Goal: Navigation & Orientation: Find specific page/section

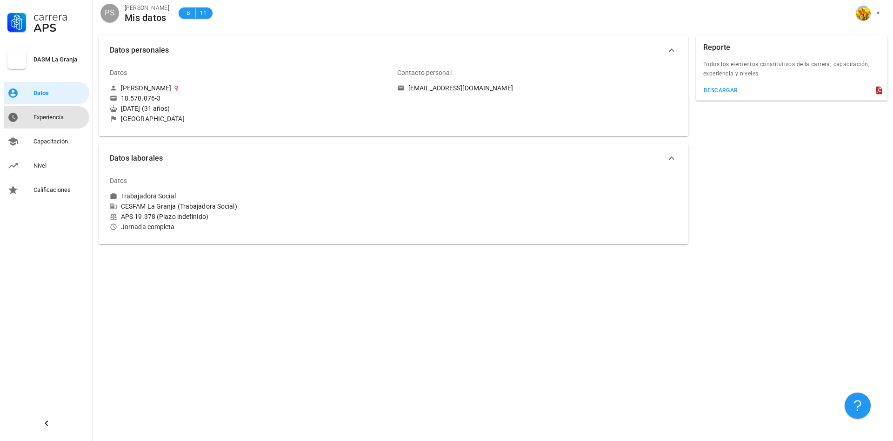
click at [48, 111] on div "Experiencia" at bounding box center [59, 117] width 52 height 15
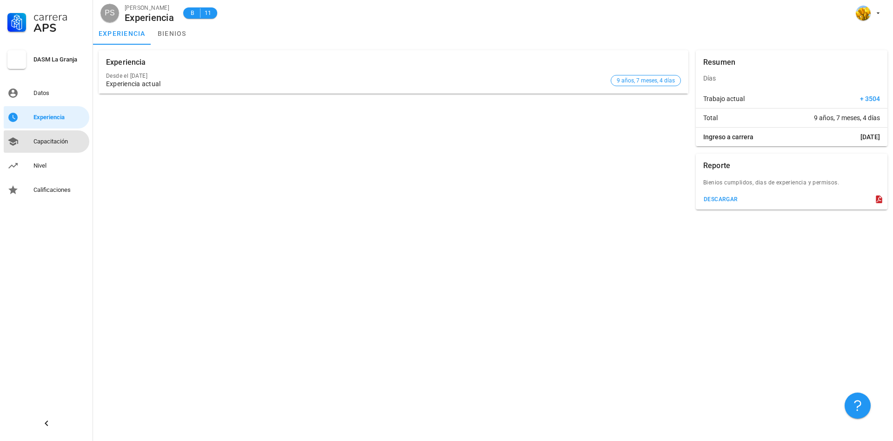
click at [51, 146] on div "Capacitación" at bounding box center [59, 141] width 52 height 15
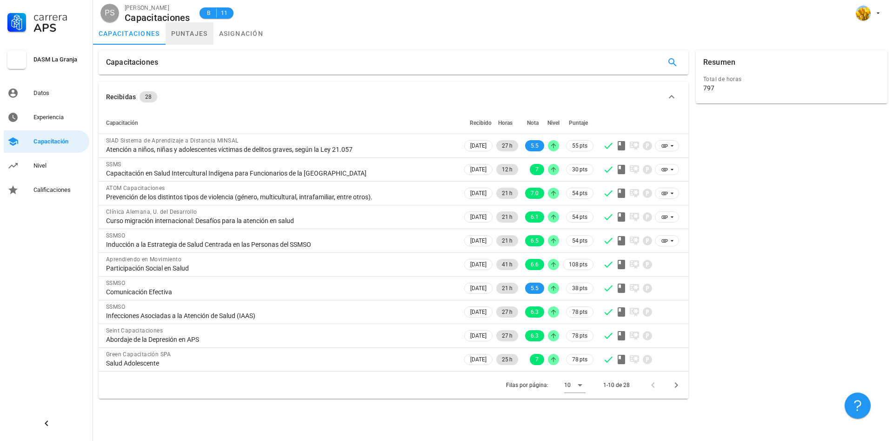
click at [194, 34] on link "puntajes" at bounding box center [190, 33] width 48 height 22
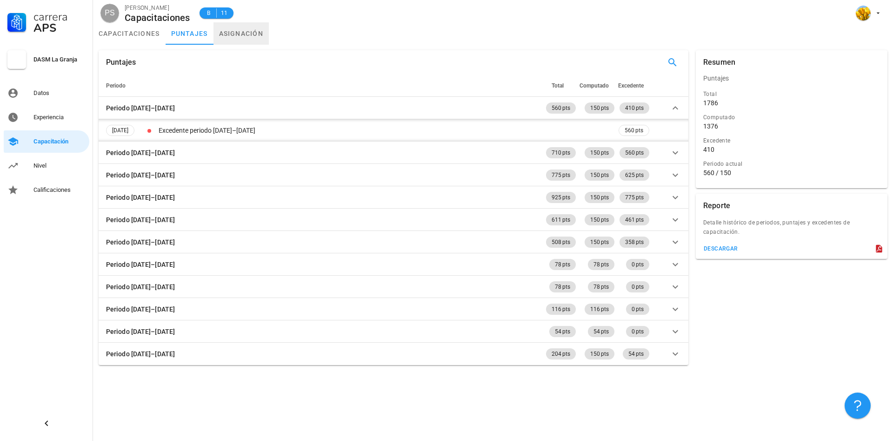
click at [221, 35] on link "asignación" at bounding box center [242, 33] width 56 height 22
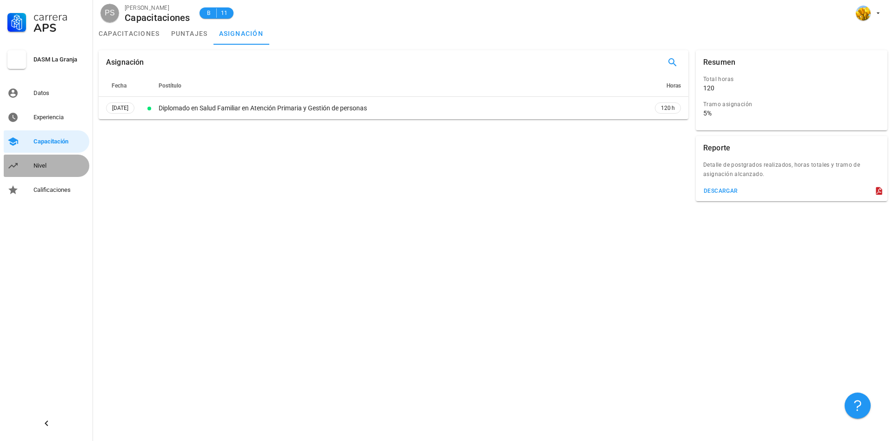
click at [64, 167] on div "Nivel" at bounding box center [59, 165] width 52 height 7
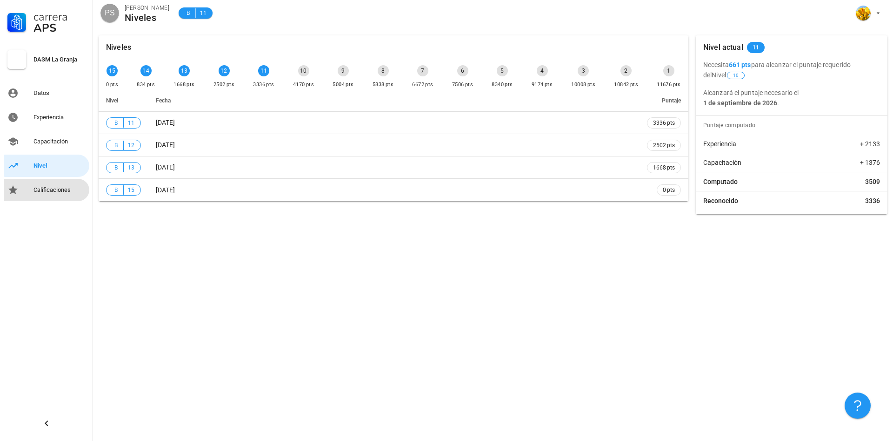
click at [52, 194] on div "Calificaciones" at bounding box center [59, 189] width 52 height 15
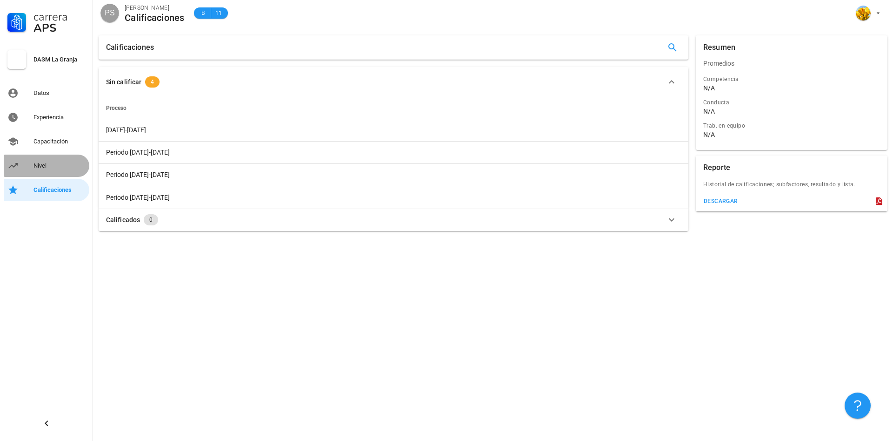
click at [60, 164] on div "Nivel" at bounding box center [59, 165] width 52 height 7
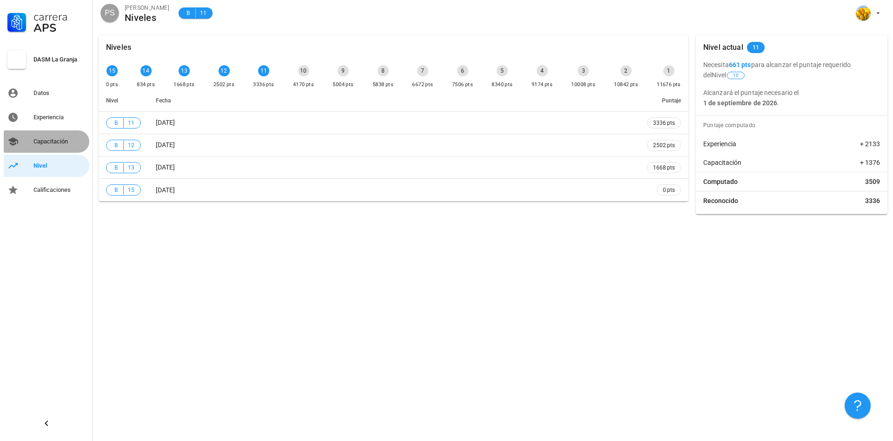
click at [57, 141] on div "Capacitación" at bounding box center [59, 141] width 52 height 7
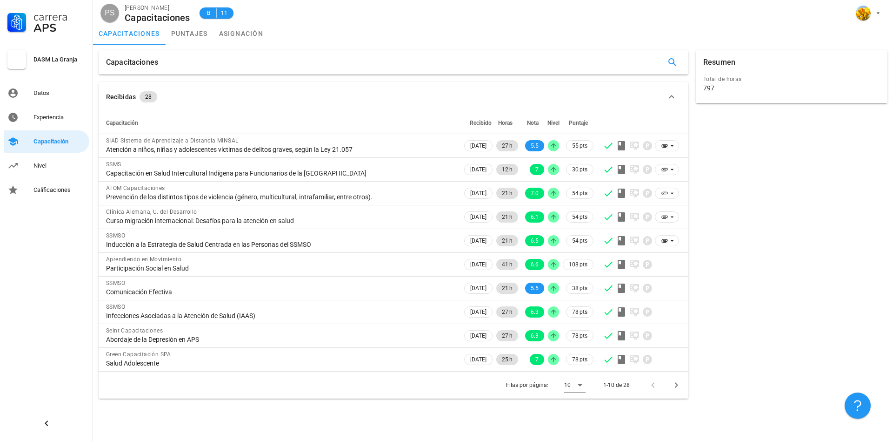
click at [584, 386] on icon at bounding box center [580, 384] width 11 height 11
click at [583, 416] on div "Todos" at bounding box center [582, 420] width 20 height 20
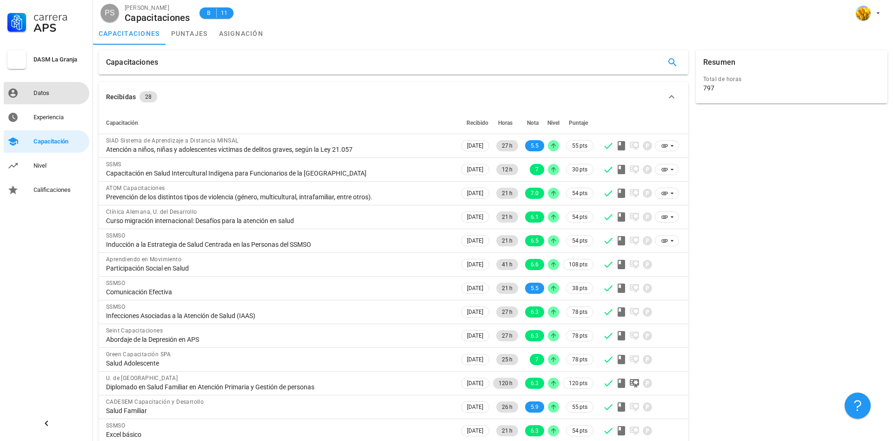
click at [76, 91] on div "Datos" at bounding box center [59, 92] width 52 height 7
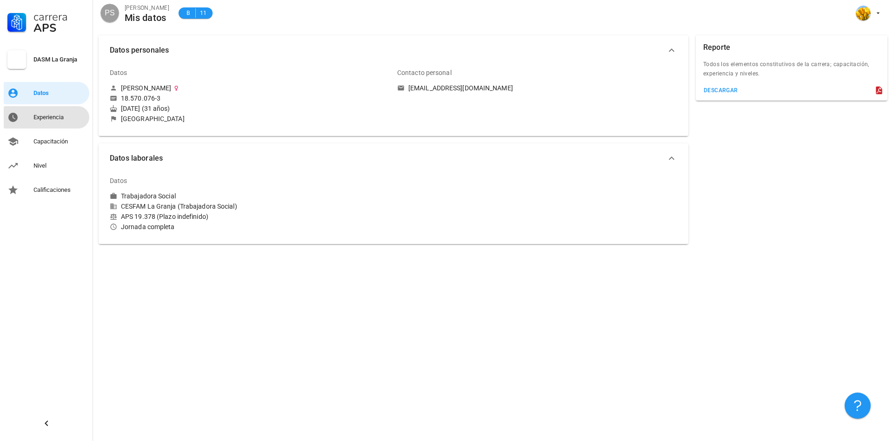
click at [69, 110] on div "Experiencia" at bounding box center [59, 117] width 52 height 15
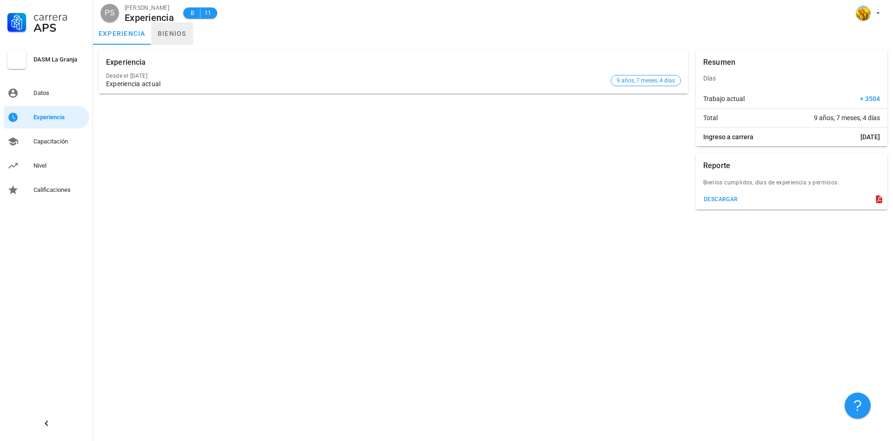
click at [161, 42] on link "bienios" at bounding box center [172, 33] width 42 height 22
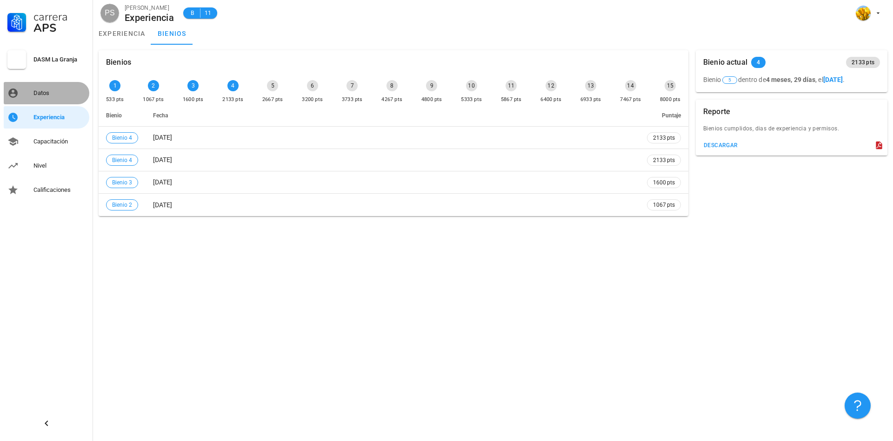
click at [63, 89] on div "Datos" at bounding box center [59, 93] width 52 height 15
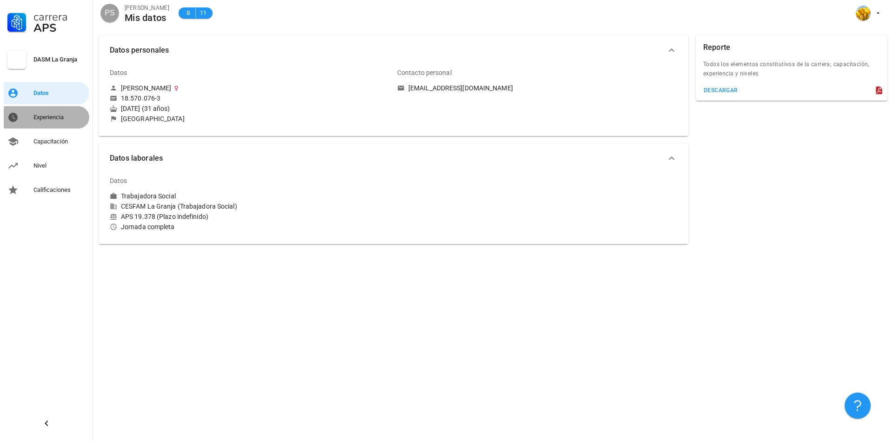
click at [64, 124] on div "Experiencia" at bounding box center [59, 117] width 52 height 15
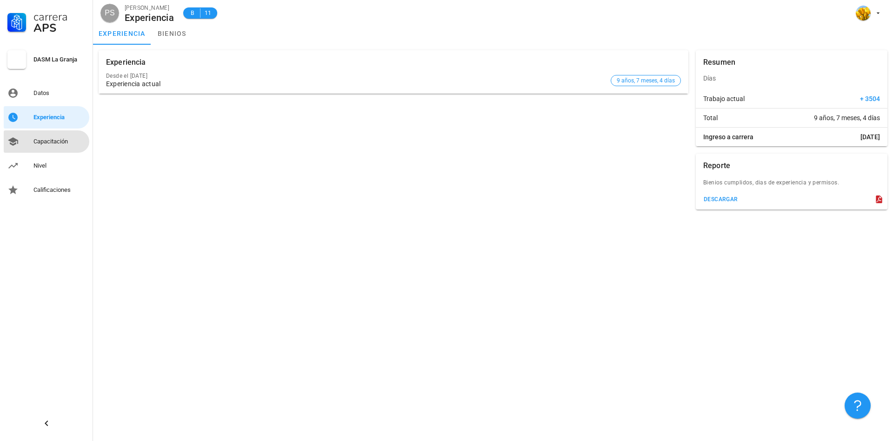
click at [65, 141] on div "Capacitación" at bounding box center [59, 141] width 52 height 7
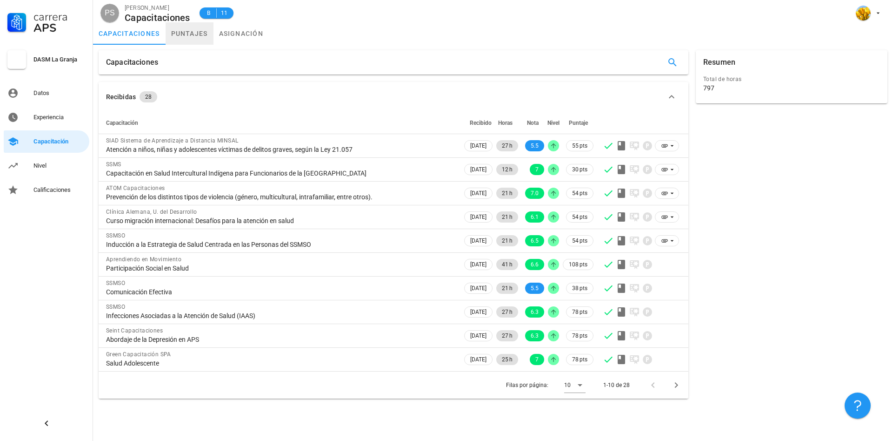
click at [181, 33] on link "puntajes" at bounding box center [190, 33] width 48 height 22
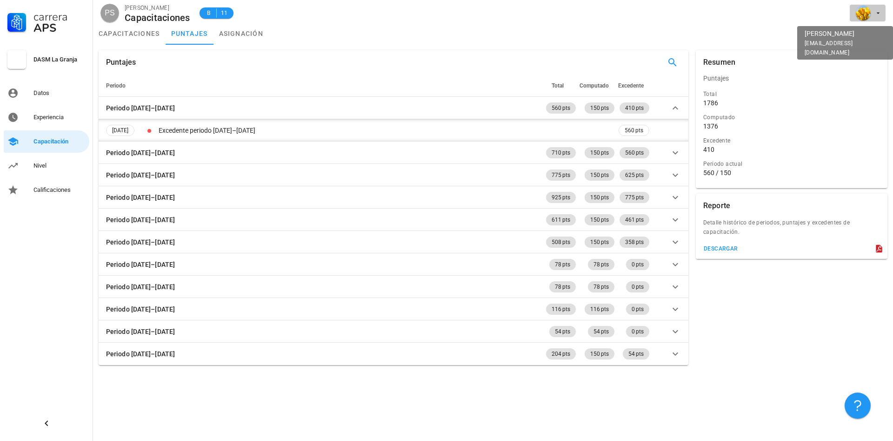
click at [863, 14] on div "avatar" at bounding box center [863, 13] width 15 height 15
click at [862, 38] on link "Salir" at bounding box center [860, 36] width 56 height 22
